Goal: Check status

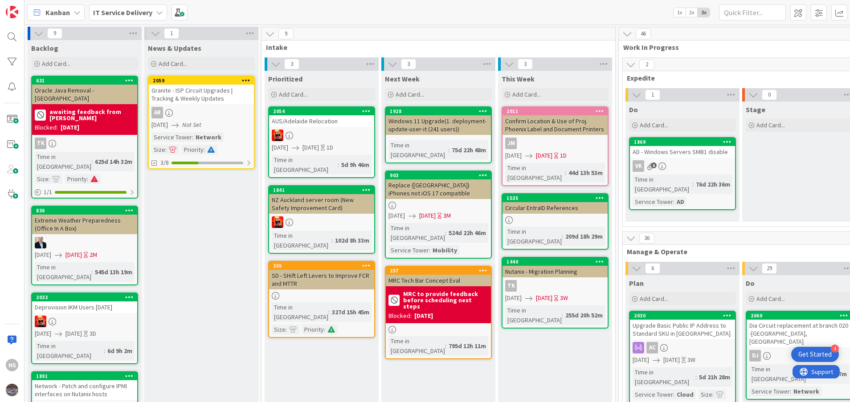
scroll to position [270, 433]
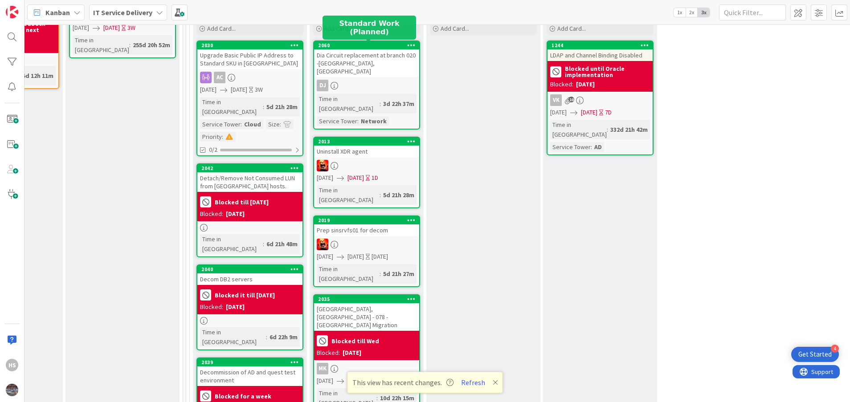
click at [388, 45] on div "2060" at bounding box center [368, 45] width 101 height 6
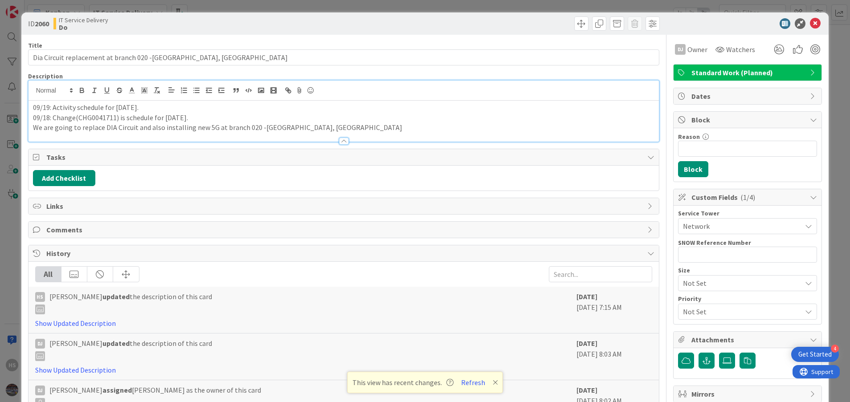
click at [31, 92] on div "09/19: Activity schedule for today. 09/18: Change(CHG0041711) is schedule for t…" at bounding box center [344, 111] width 631 height 61
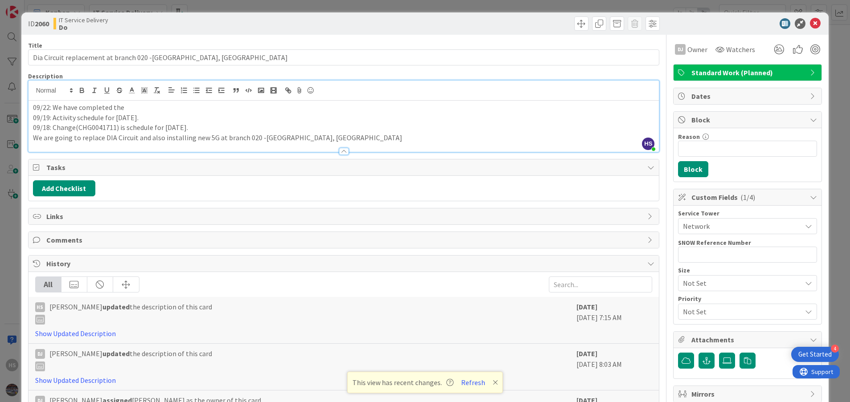
click at [79, 111] on p "09/22: We have completed the" at bounding box center [344, 107] width 622 height 10
click at [219, 118] on p "09/19: Activity schedule for [DATE]." at bounding box center [344, 118] width 622 height 10
click at [180, 111] on p "09/22: We have successfully completed the" at bounding box center [344, 107] width 622 height 10
click at [163, 111] on p "09/22: We have successfully completed the" at bounding box center [344, 107] width 622 height 10
click at [810, 22] on icon at bounding box center [815, 23] width 11 height 11
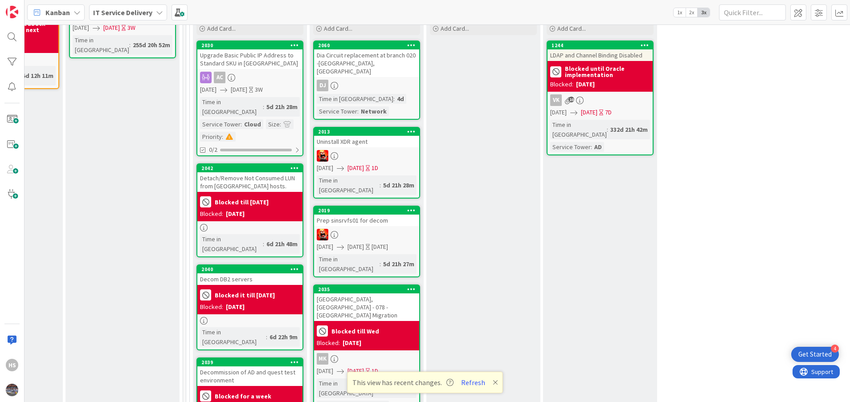
scroll to position [0, 433]
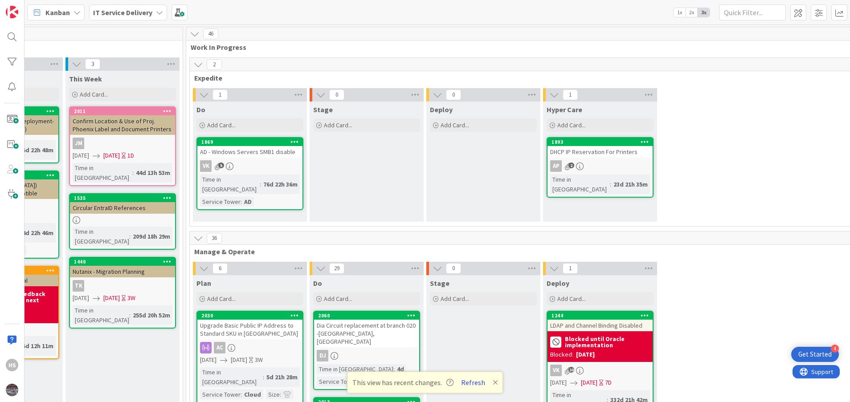
click at [470, 384] on button "Refresh" at bounding box center [473, 383] width 30 height 12
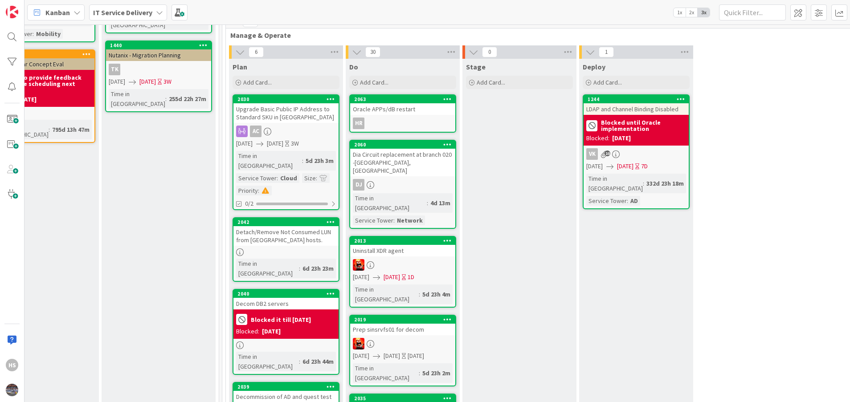
scroll to position [227, 396]
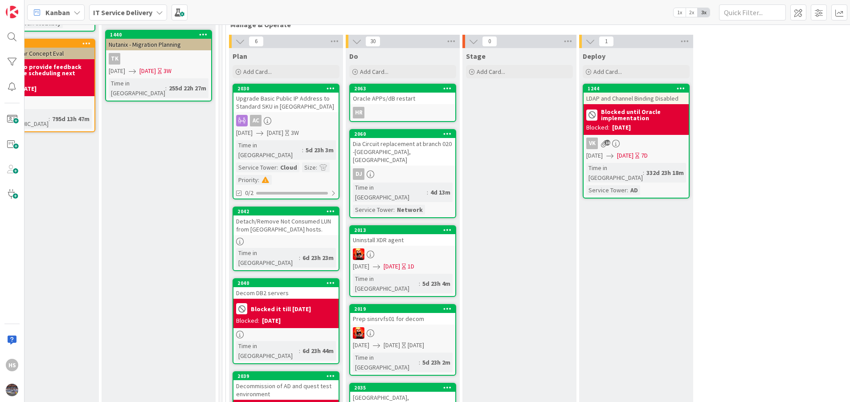
click at [407, 145] on div "Dia Circuit replacement at branch 020 -[GEOGRAPHIC_DATA], [GEOGRAPHIC_DATA]" at bounding box center [402, 152] width 105 height 28
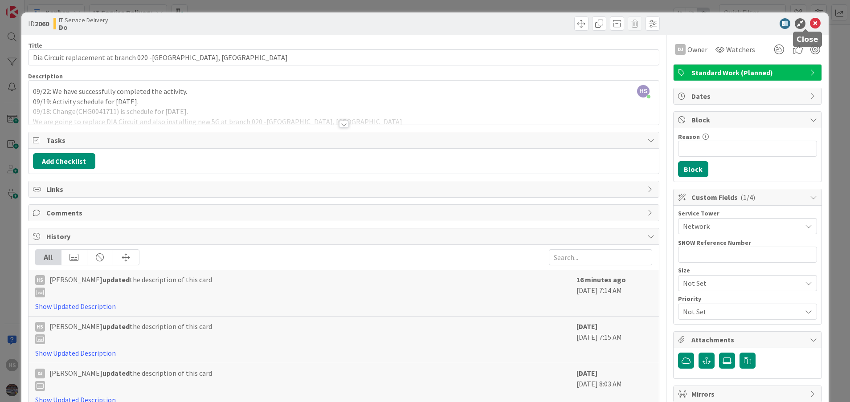
click at [810, 20] on icon at bounding box center [815, 23] width 11 height 11
